Goal: Information Seeking & Learning: Learn about a topic

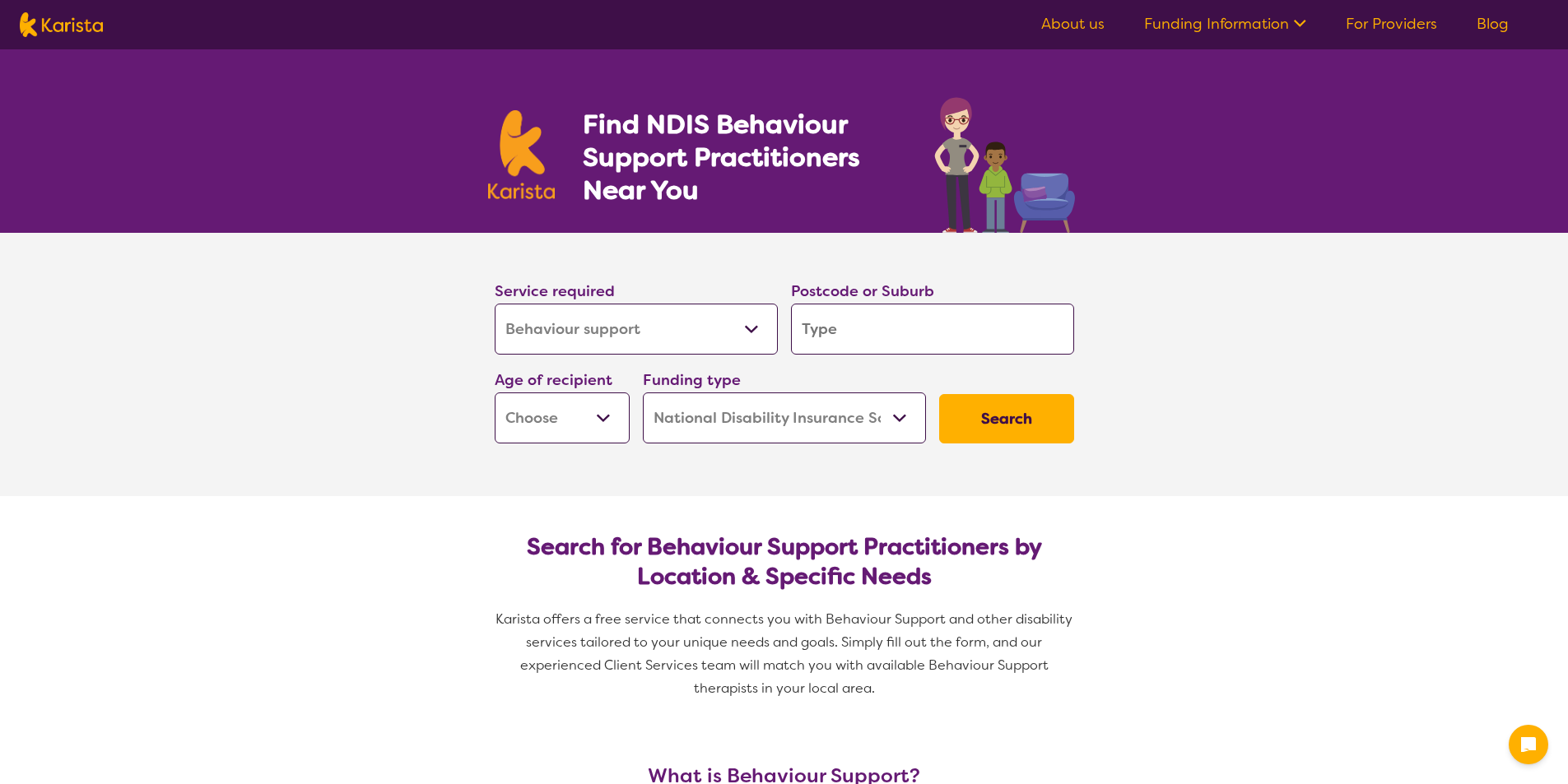
select select "Behaviour support"
select select "NDIS"
select select "Behaviour support"
select select "NDIS"
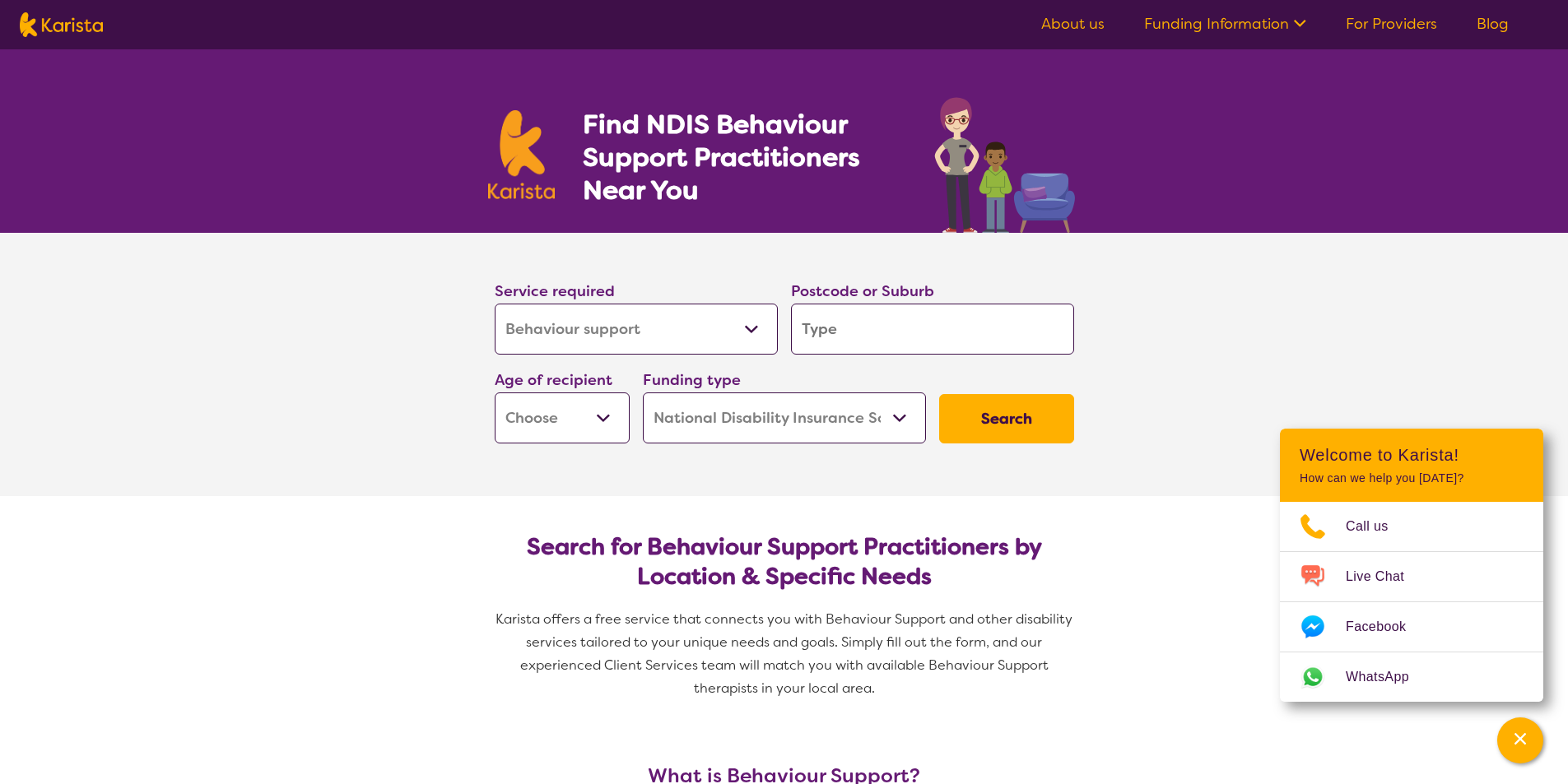
click at [841, 328] on input "search" at bounding box center [933, 329] width 284 height 51
click at [620, 417] on select "Early Childhood - 0 to 9 Child - 10 to 11 Adolescent - 12 to 17 Adult - 18 to 6…" at bounding box center [562, 418] width 135 height 51
click at [621, 411] on select "Early Childhood - 0 to 9 Child - 10 to 11 Adolescent - 12 to 17 Adult - 18 to 6…" at bounding box center [562, 418] width 135 height 51
click at [969, 424] on button "Search" at bounding box center [1006, 418] width 135 height 49
click at [845, 320] on input "search" at bounding box center [933, 329] width 284 height 51
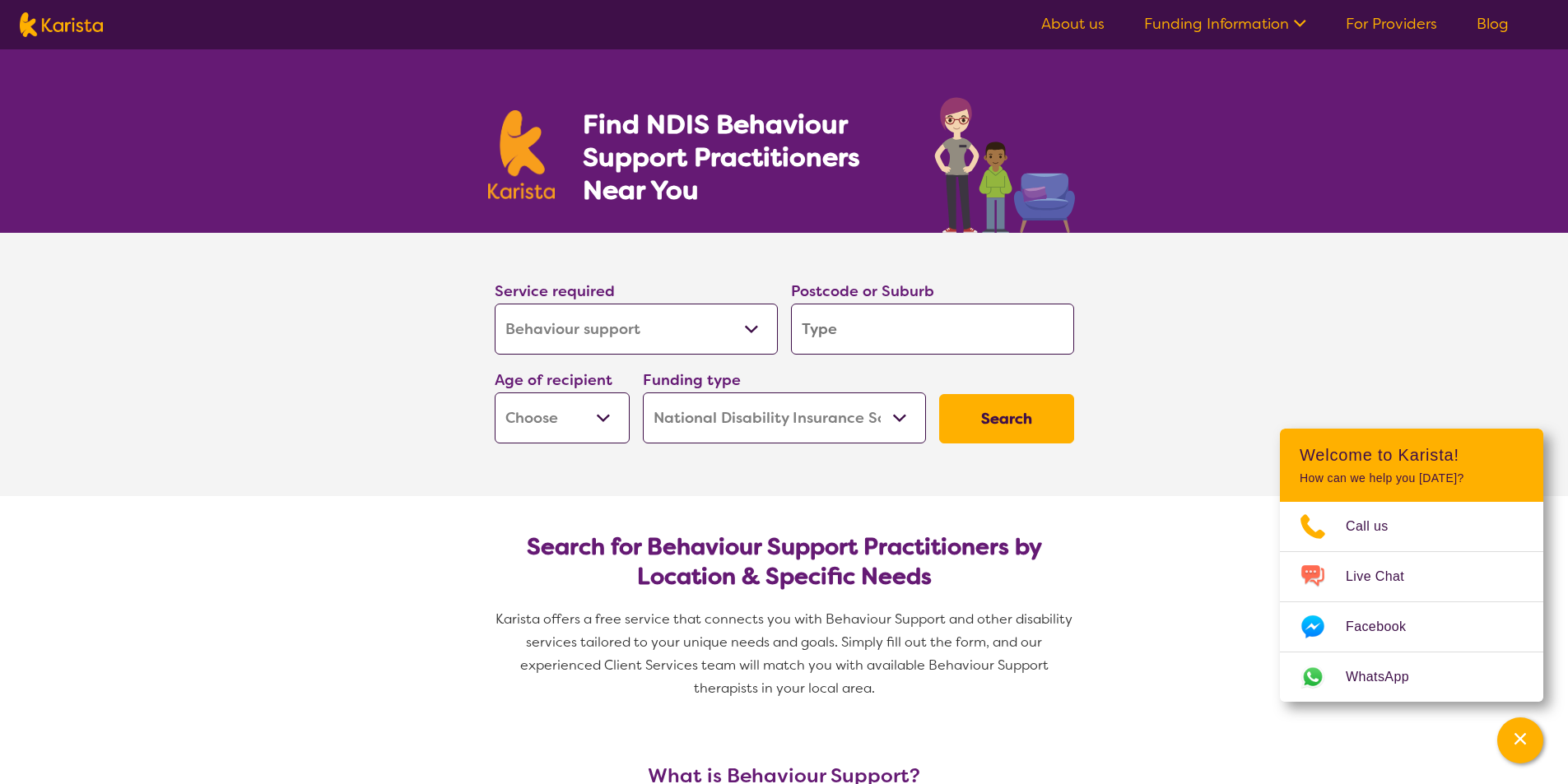
click at [844, 328] on input "search" at bounding box center [933, 329] width 284 height 51
type input "6"
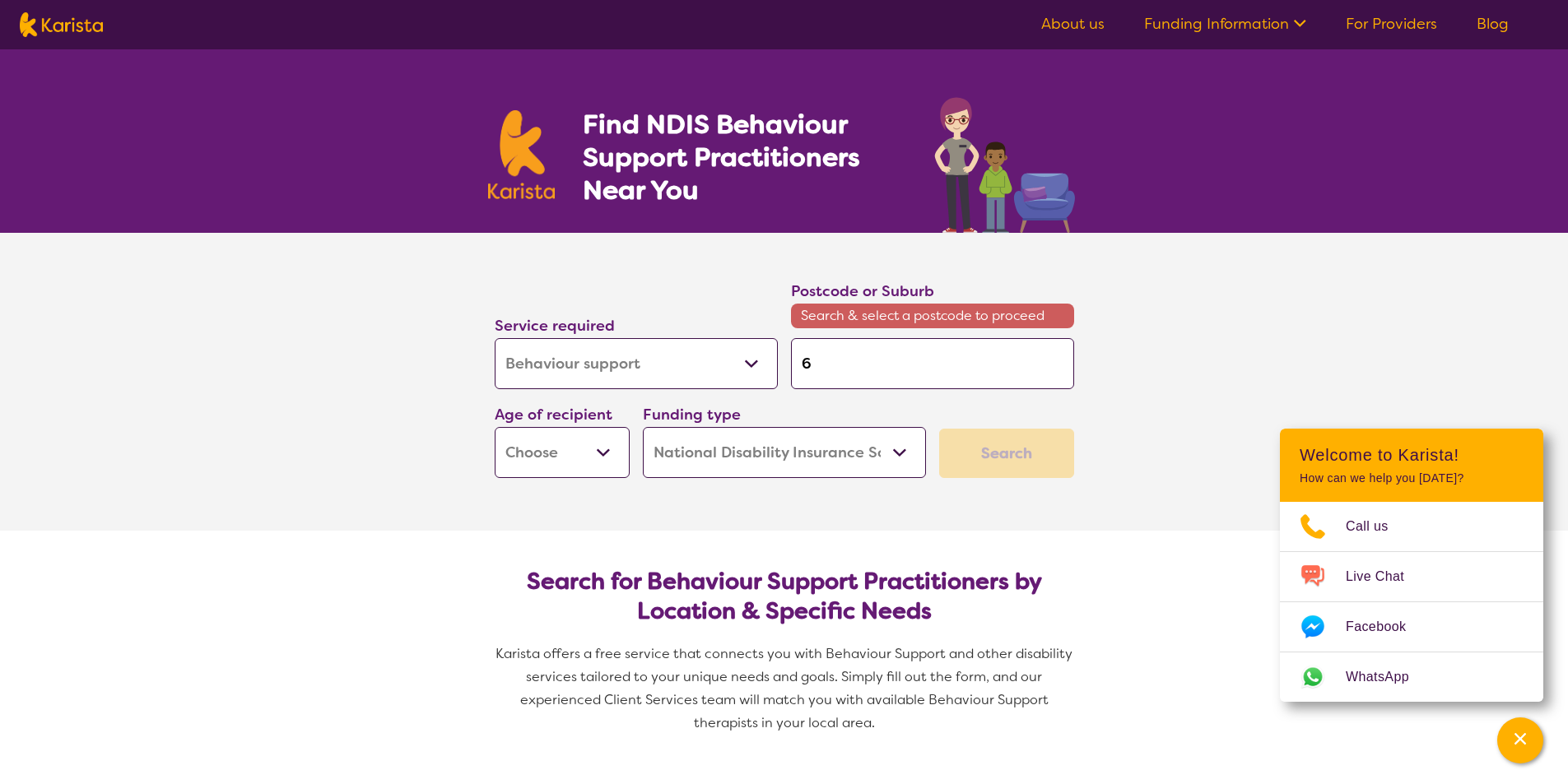
type input "60"
type input "600"
type input "6000"
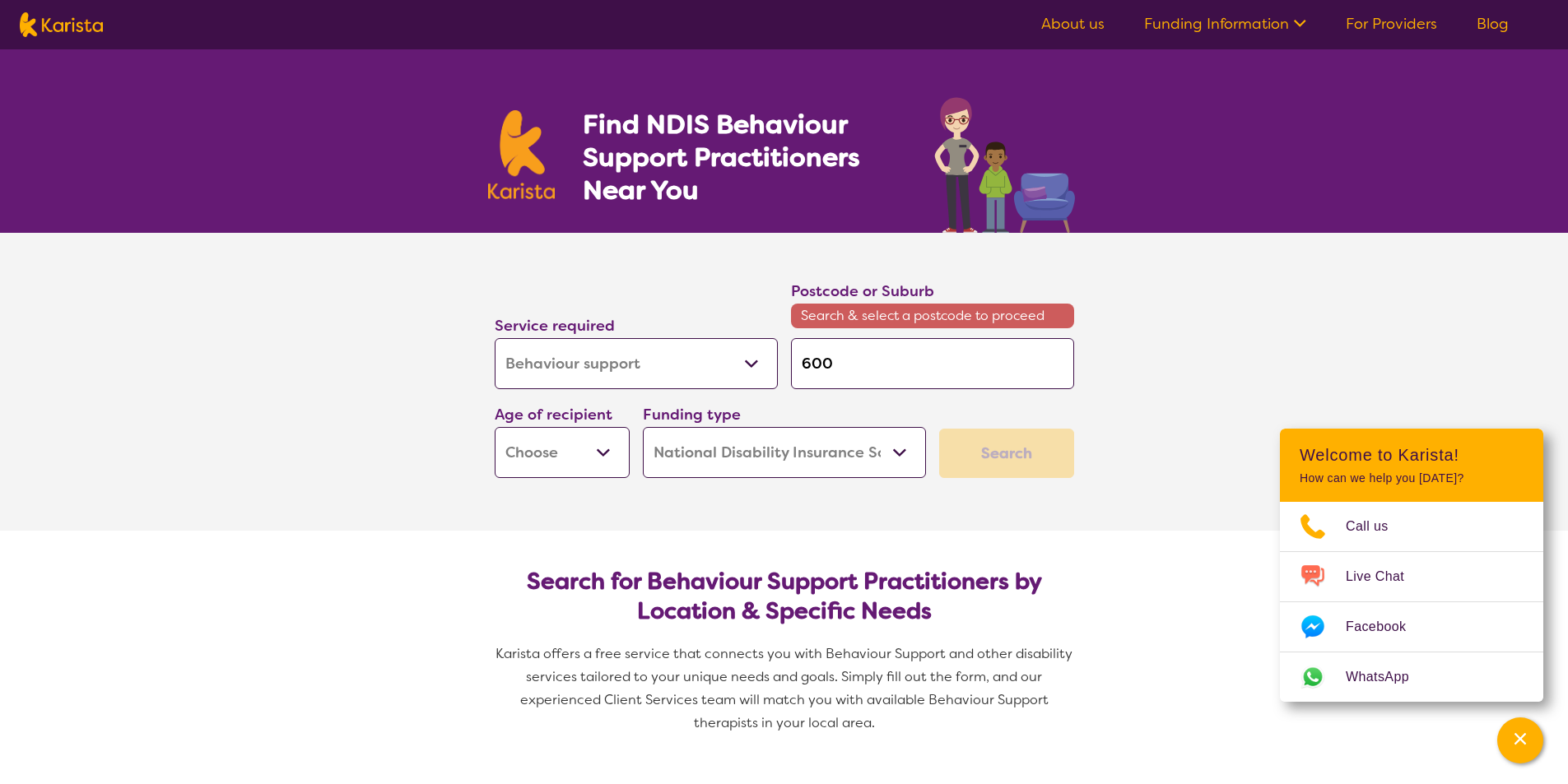
type input "6000"
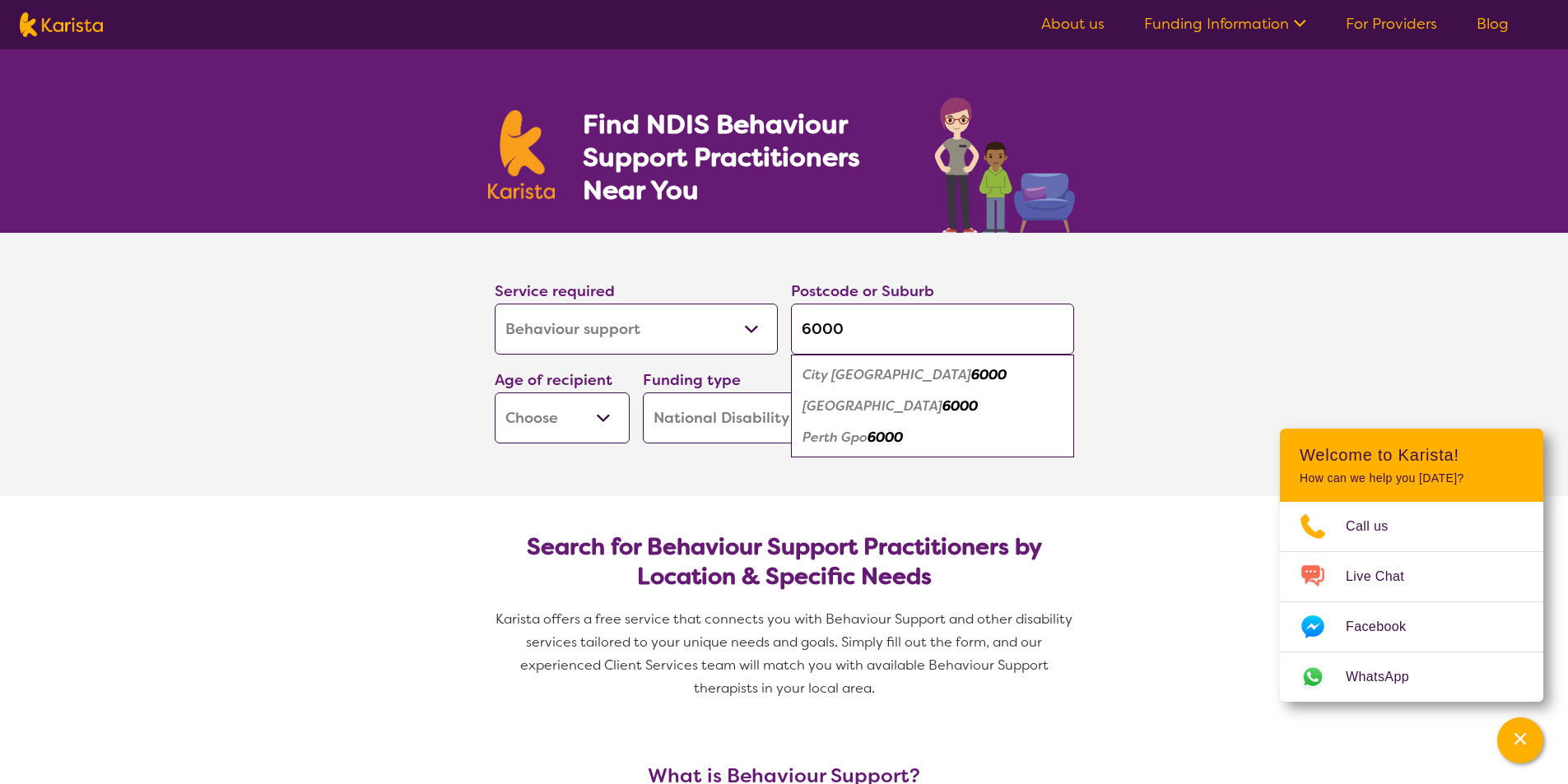
type input "6000"
click at [860, 438] on em "Perth Gpo" at bounding box center [836, 438] width 65 height 18
click at [959, 417] on button "Search" at bounding box center [1006, 418] width 135 height 49
click at [586, 418] on select "Early Childhood - 0 to 9 Child - 10 to 11 Adolescent - 12 to 17 Adult - 18 to 6…" at bounding box center [562, 418] width 135 height 51
select select "AD"
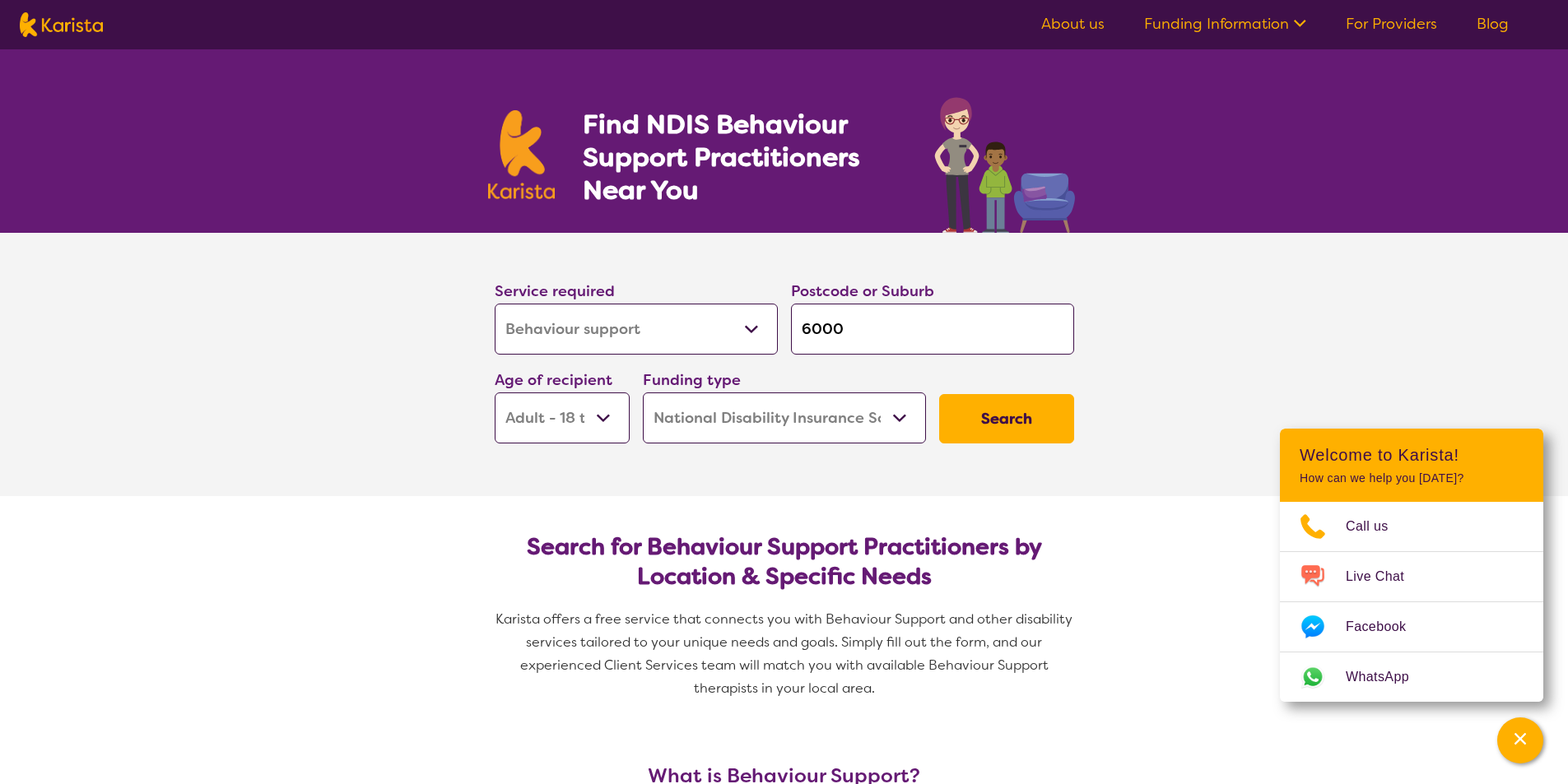
click at [495, 393] on select "Early Childhood - 0 to 9 Child - 10 to 11 Adolescent - 12 to 17 Adult - 18 to 6…" at bounding box center [562, 418] width 135 height 51
select select "AD"
click at [1005, 421] on button "Search" at bounding box center [1006, 418] width 135 height 49
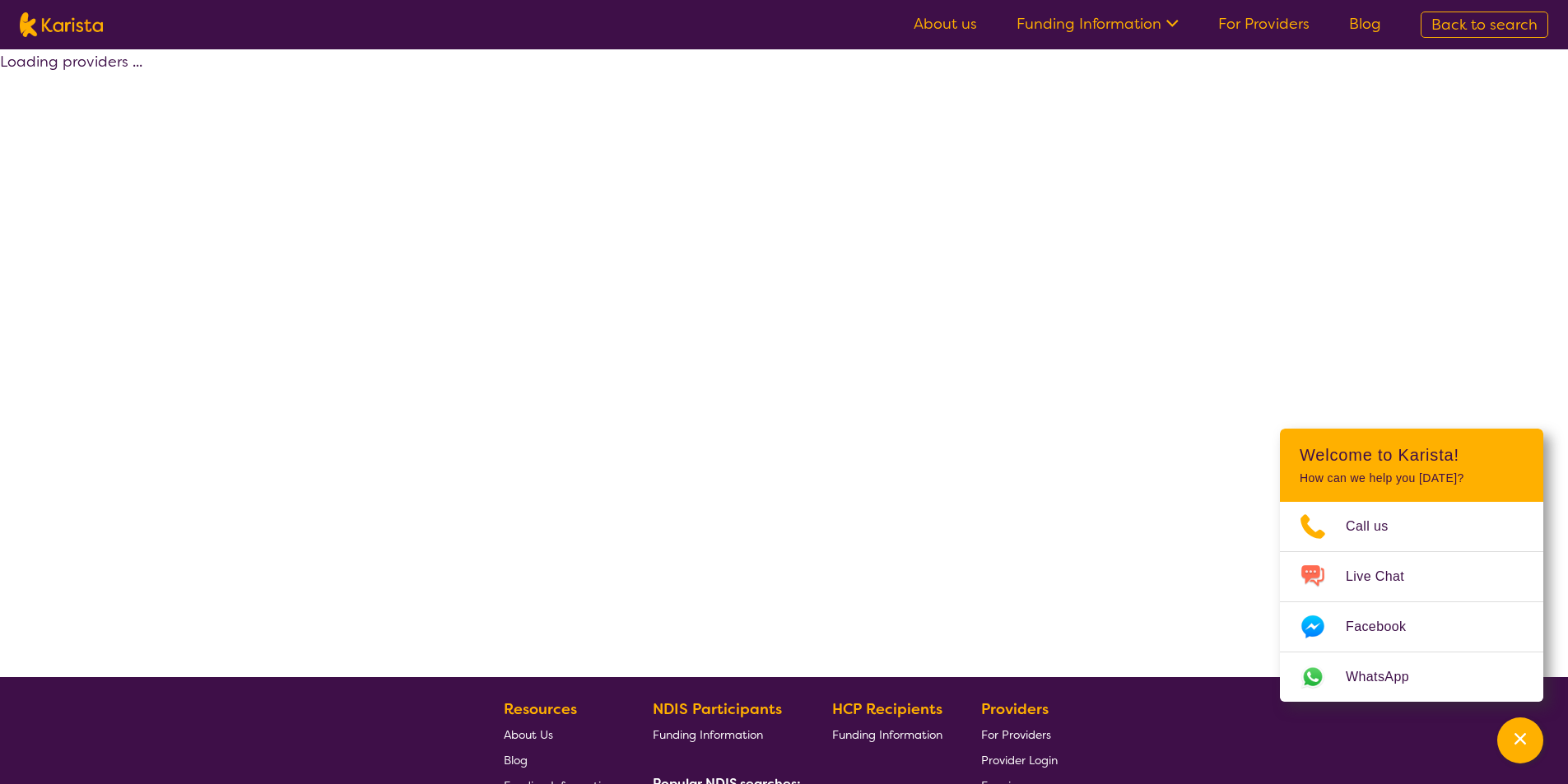
select select "by_score"
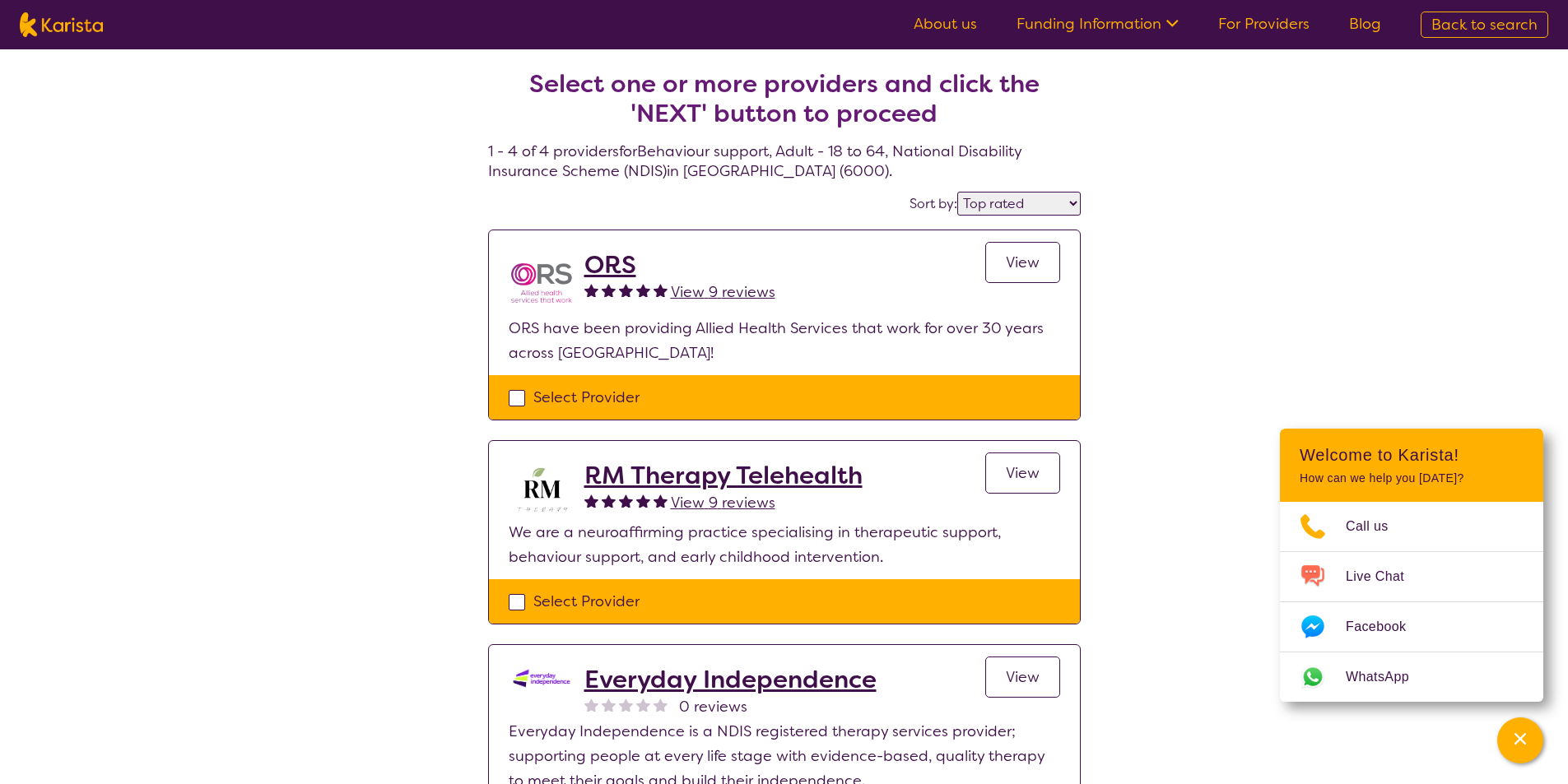
select select "Behaviour support"
select select "AD"
select select "NDIS"
select select "Behaviour support"
select select "AD"
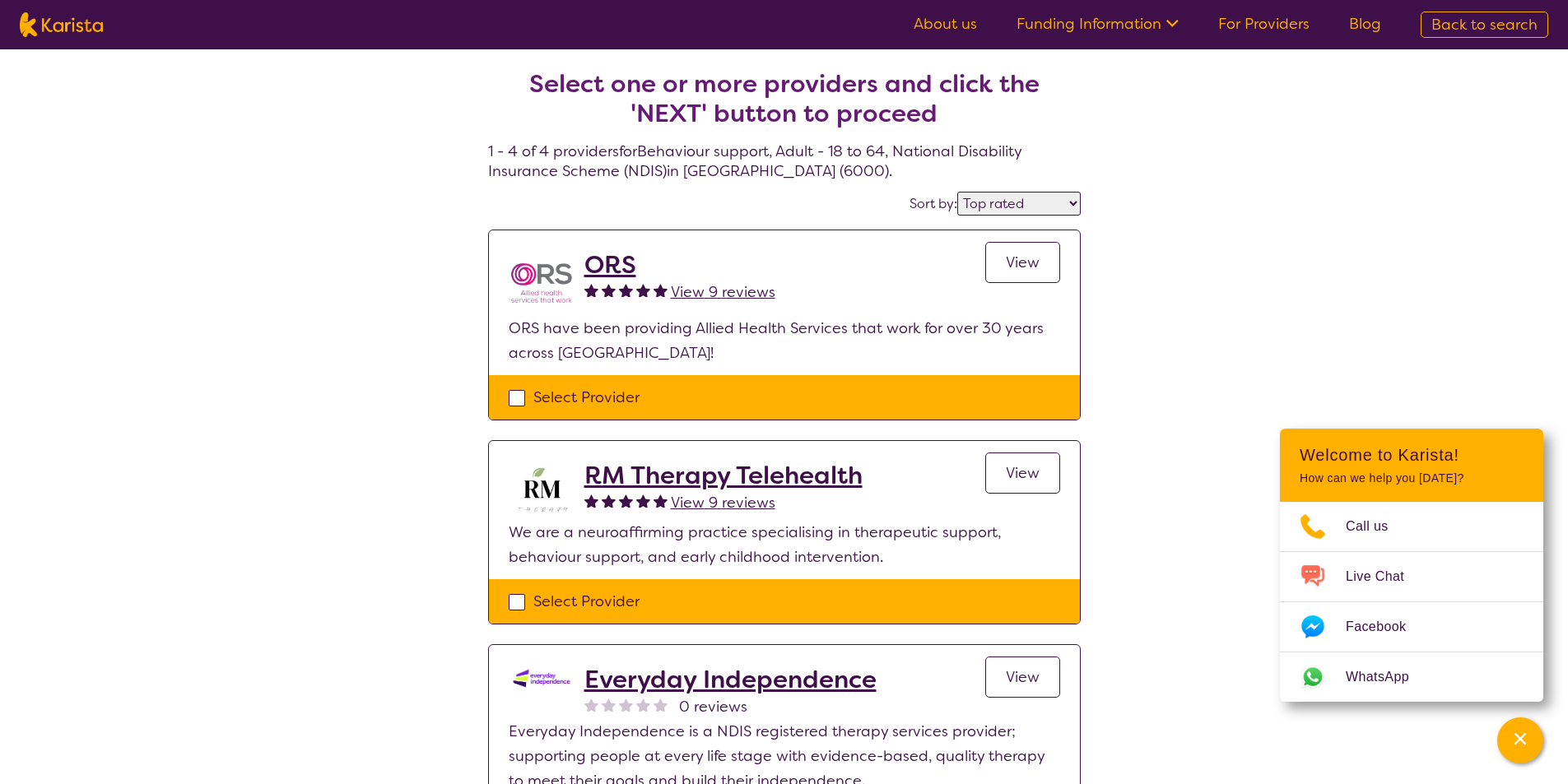
select select "NDIS"
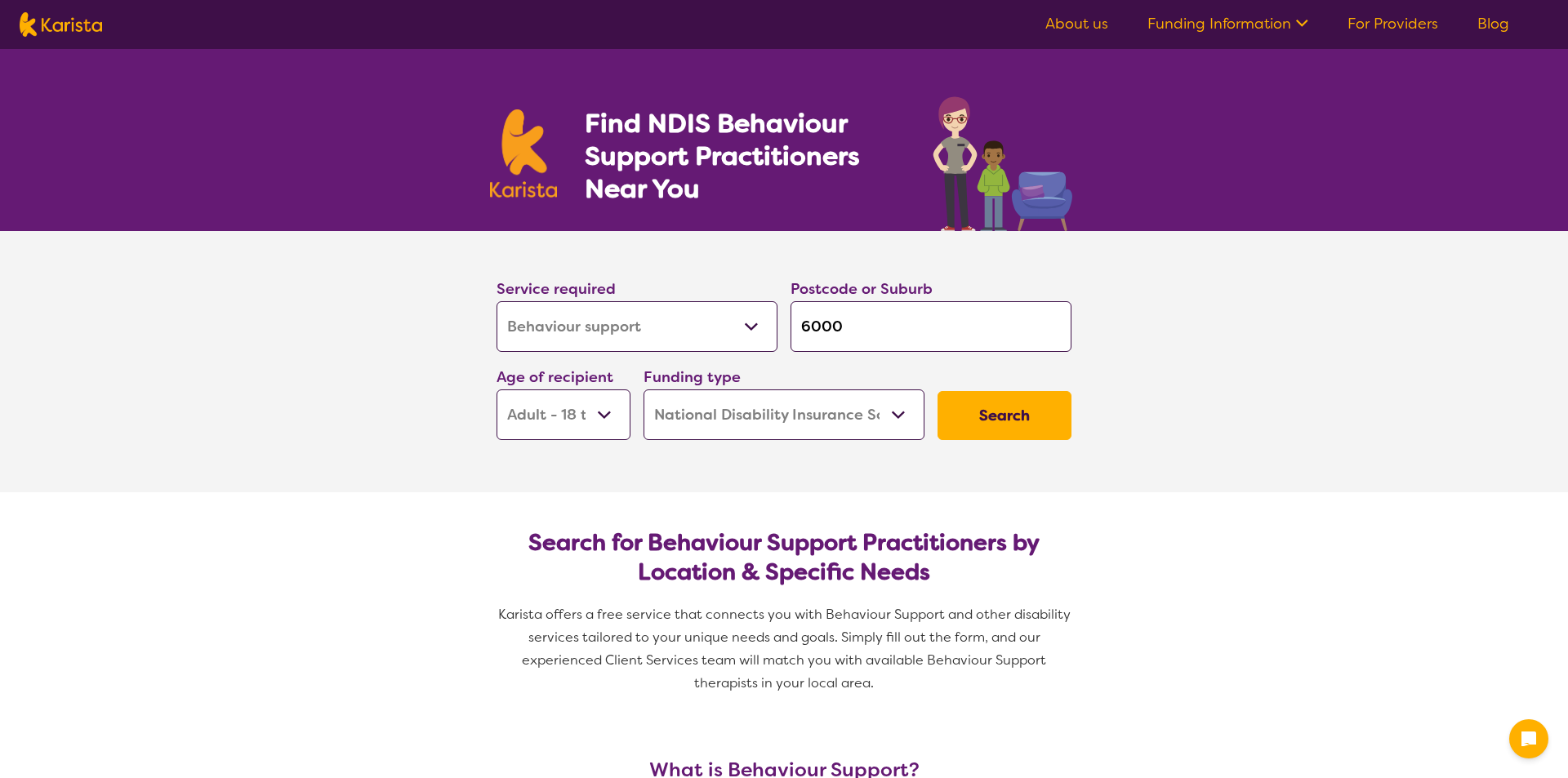
select select "Behaviour support"
select select "AD"
select select "NDIS"
select select "Behaviour support"
select select "AD"
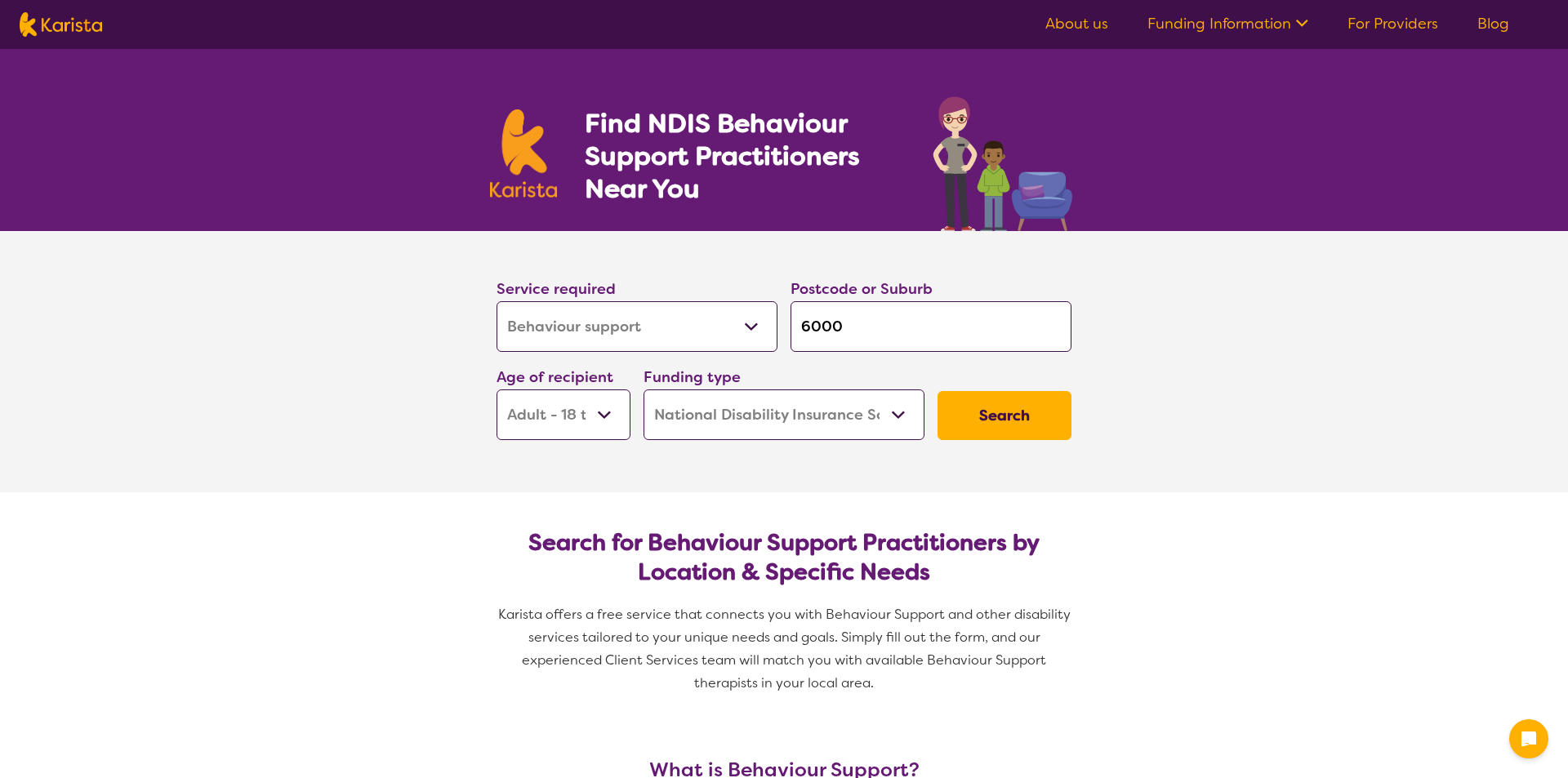
select select "NDIS"
